Goal: Task Accomplishment & Management: Use online tool/utility

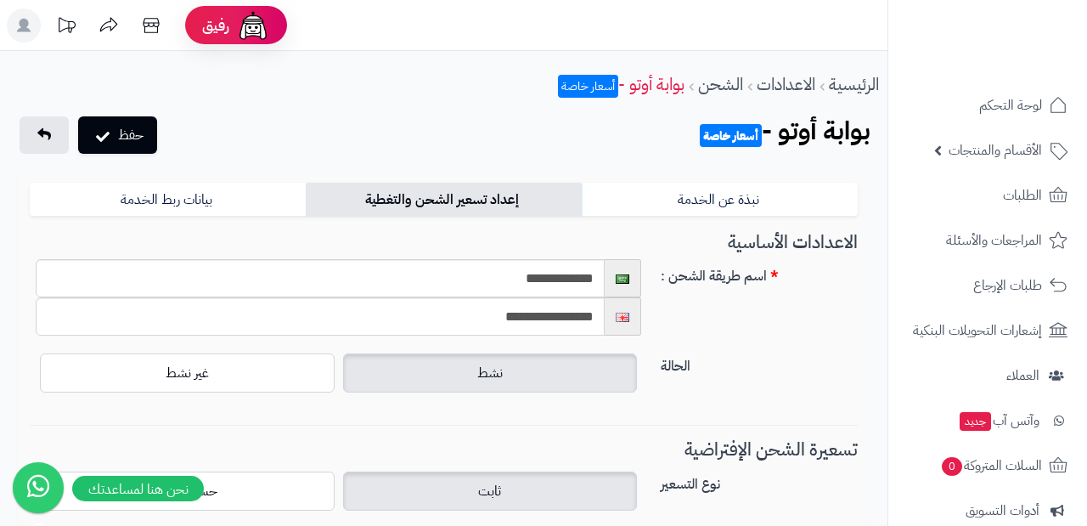
select select "***"
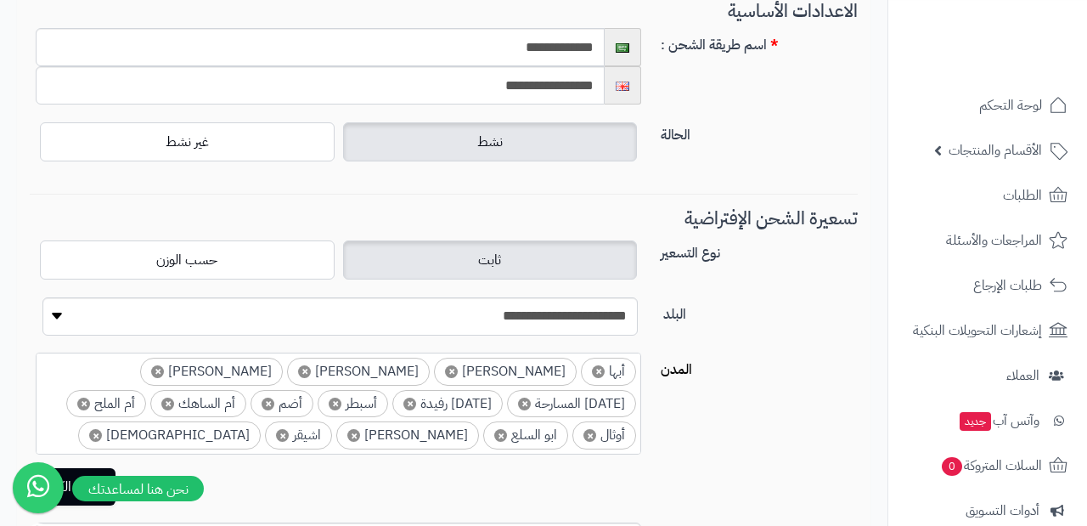
scroll to position [235, 0]
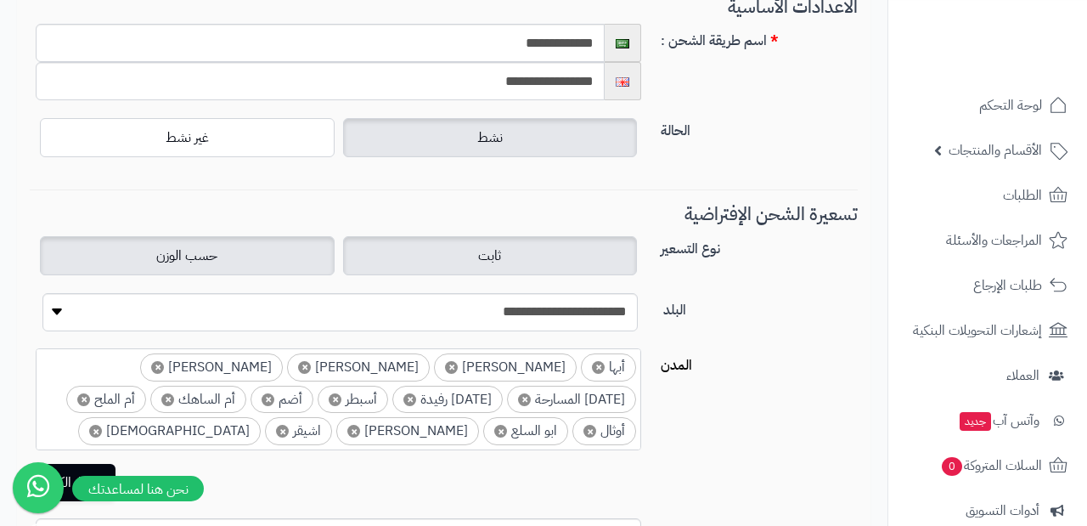
click at [255, 265] on label "حسب الوزن" at bounding box center [187, 255] width 295 height 39
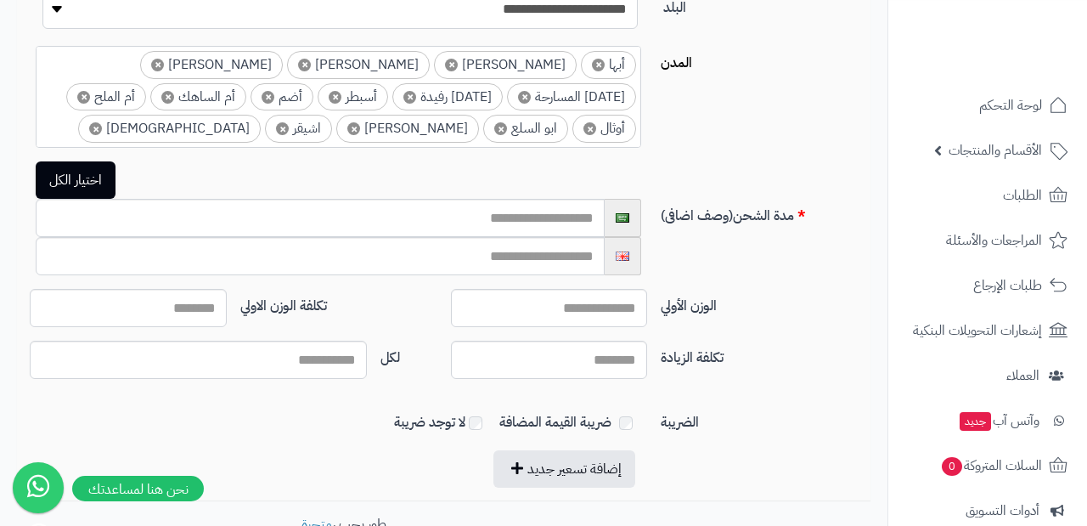
scroll to position [537, 0]
click at [539, 223] on input "text" at bounding box center [320, 219] width 569 height 38
type input "*"
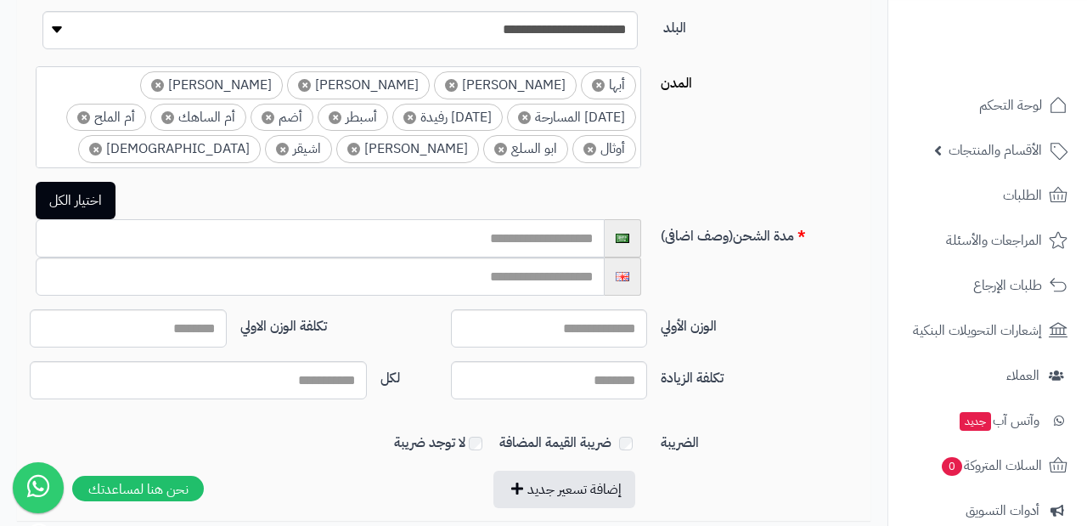
scroll to position [518, 0]
type input "*"
click at [91, 206] on button "اختيار الكل" at bounding box center [76, 198] width 80 height 37
click at [499, 243] on input "text" at bounding box center [320, 237] width 569 height 38
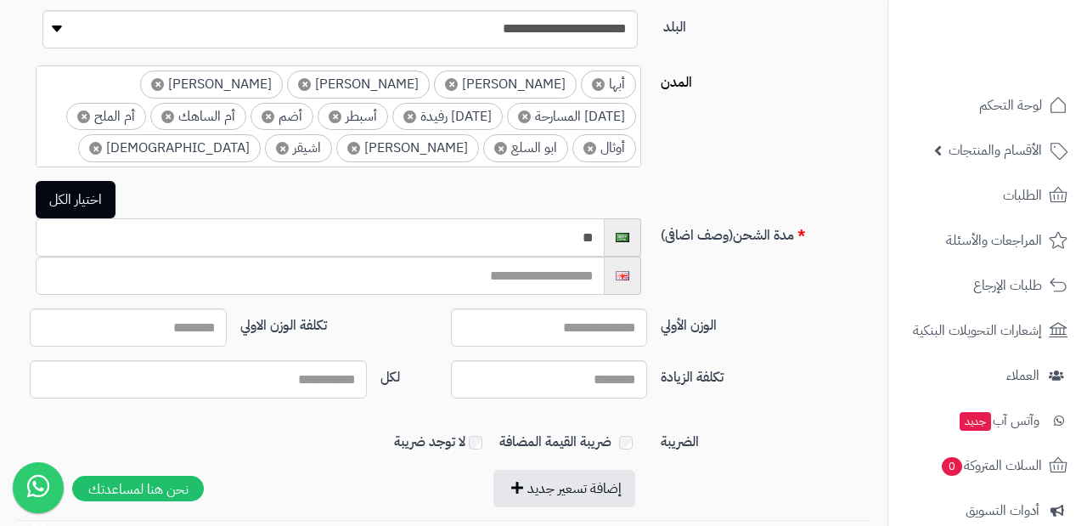
type input "*"
type input "**********"
click at [552, 285] on input "text" at bounding box center [320, 276] width 569 height 38
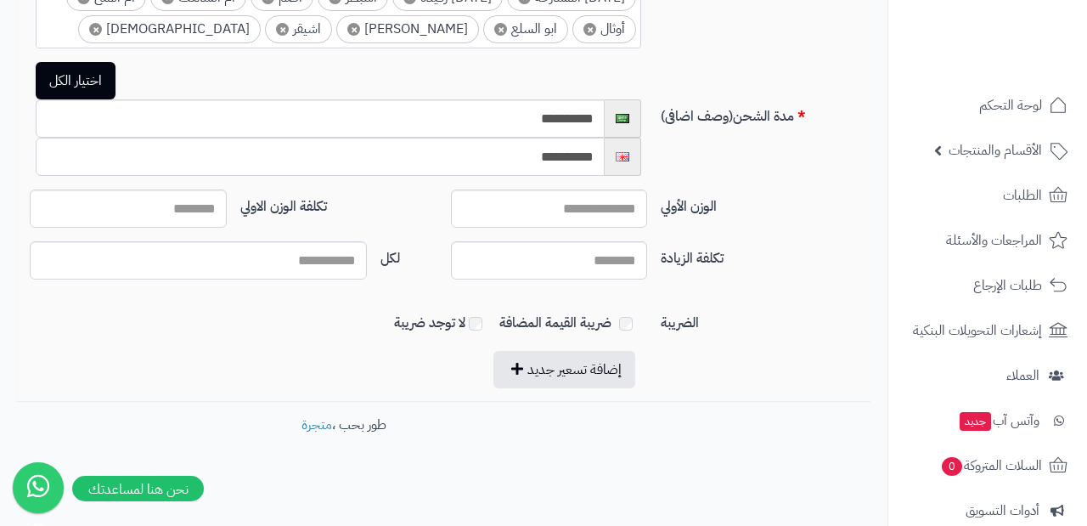
scroll to position [645, 0]
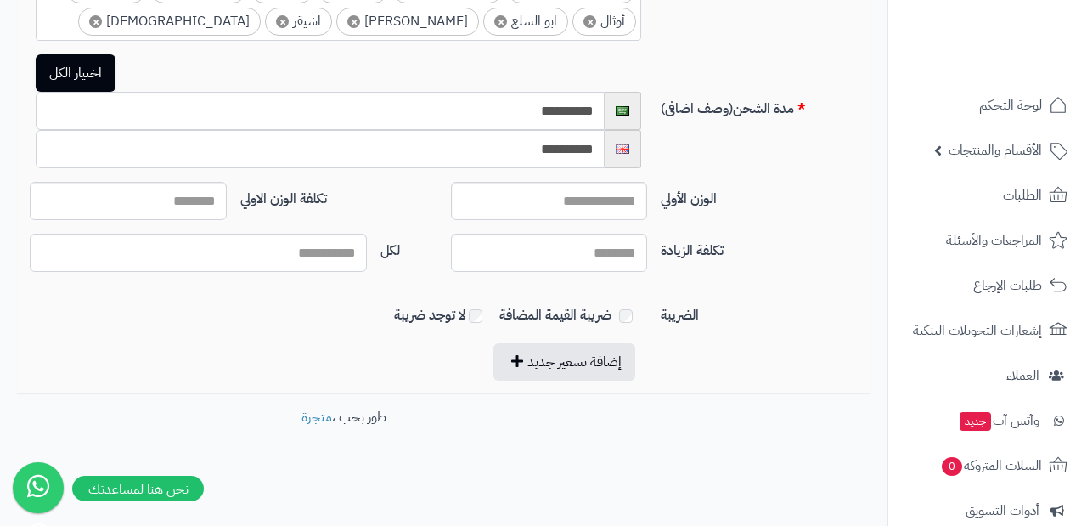
type input "**********"
click at [561, 199] on input "الوزن الأولي" at bounding box center [549, 201] width 197 height 38
click at [541, 202] on input "الوزن الأولي" at bounding box center [549, 201] width 197 height 38
type input "*"
